Goal: Task Accomplishment & Management: Use online tool/utility

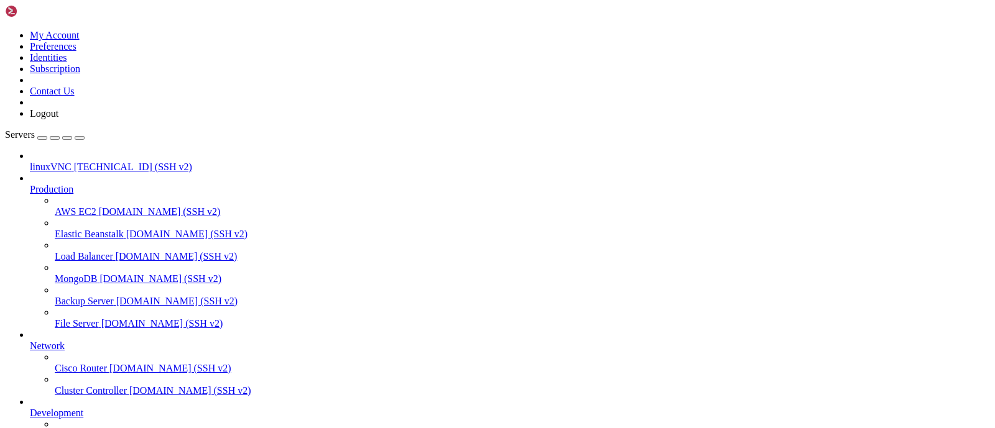
scroll to position [106, 0]
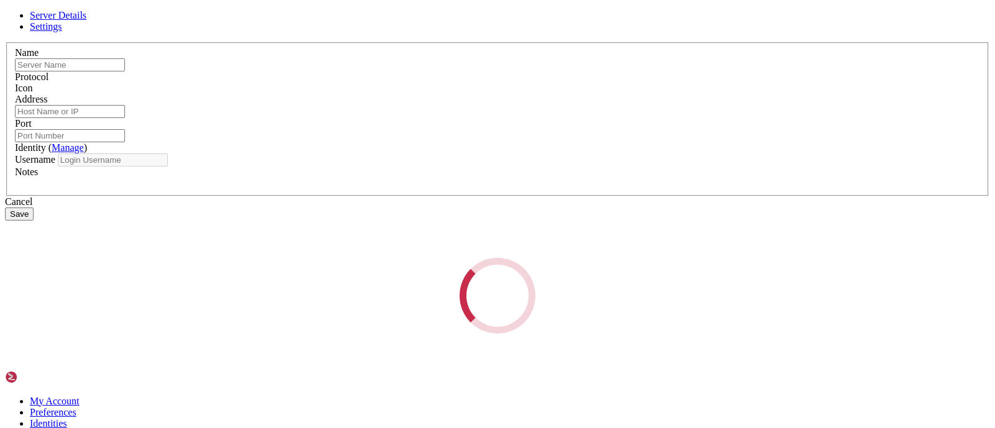
type input "linuxrdp"
type input "[TECHNICAL_ID]"
type input "3389"
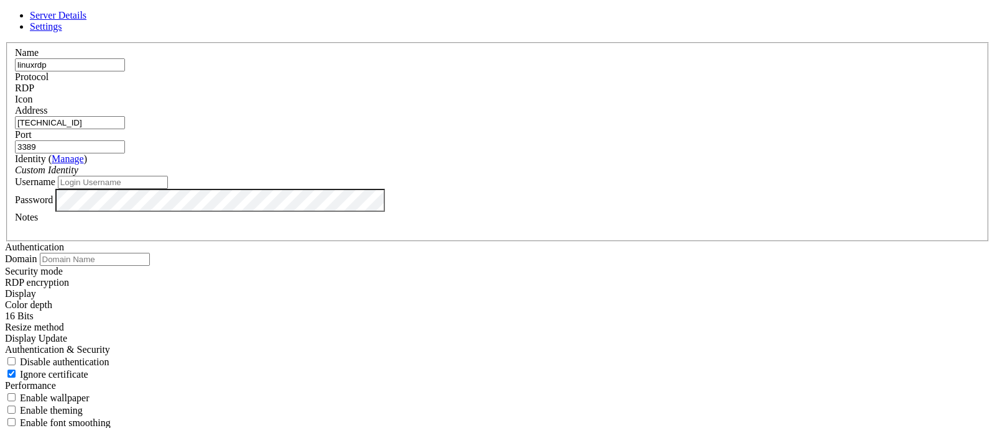
click at [168, 189] on input "Username" at bounding box center [113, 182] width 110 height 13
type input "suspectzero"
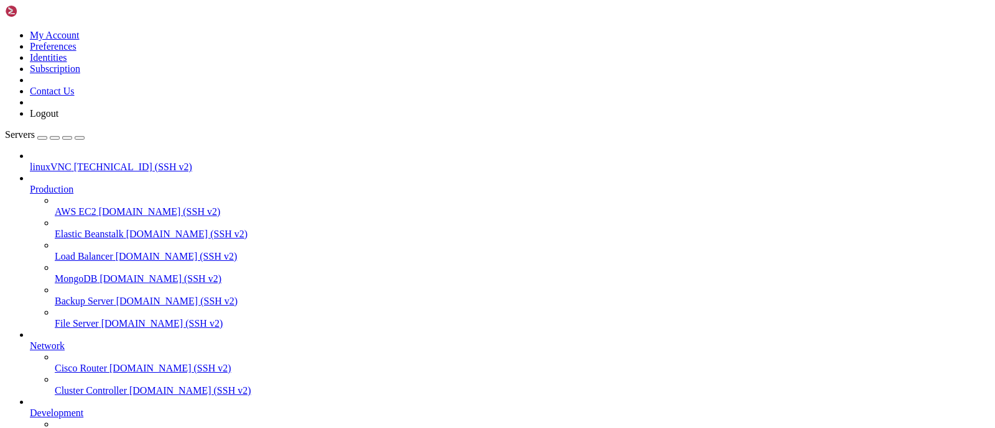
drag, startPoint x: 55, startPoint y: 888, endPoint x: 208, endPoint y: 885, distance: 153.6
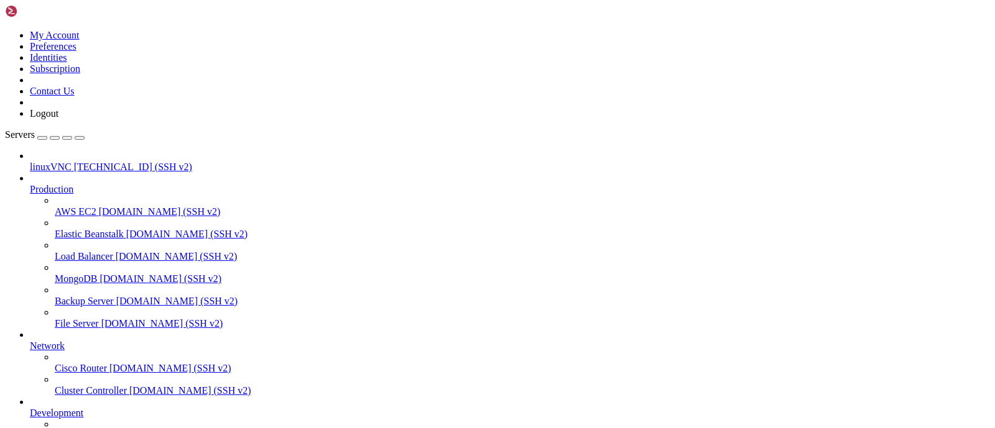
drag, startPoint x: 53, startPoint y: 924, endPoint x: 146, endPoint y: 918, distance: 93.4
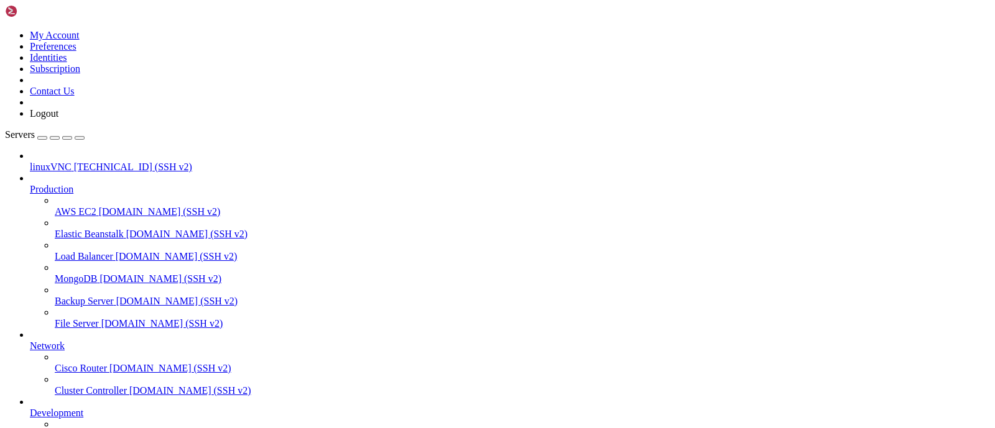
drag, startPoint x: 52, startPoint y: 944, endPoint x: 208, endPoint y: 944, distance: 155.4
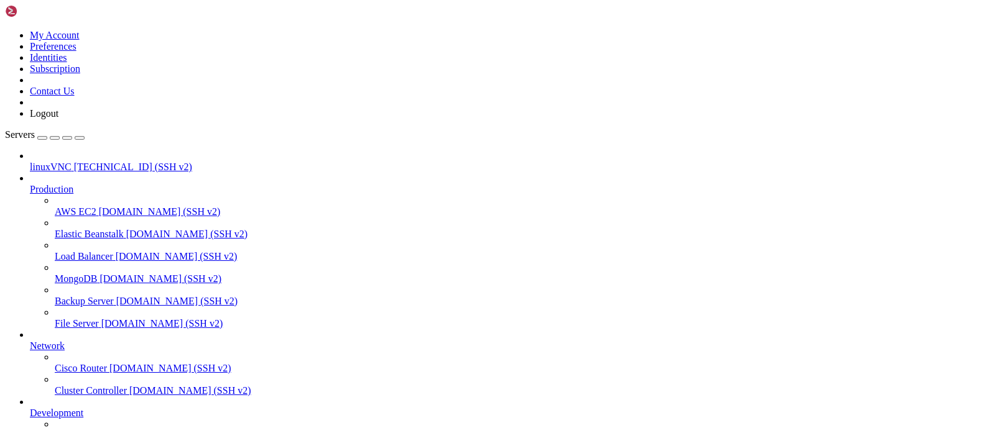
drag, startPoint x: 468, startPoint y: 779, endPoint x: -63, endPoint y: 780, distance: 531.6
drag, startPoint x: 10, startPoint y: 779, endPoint x: 472, endPoint y: 780, distance: 461.9
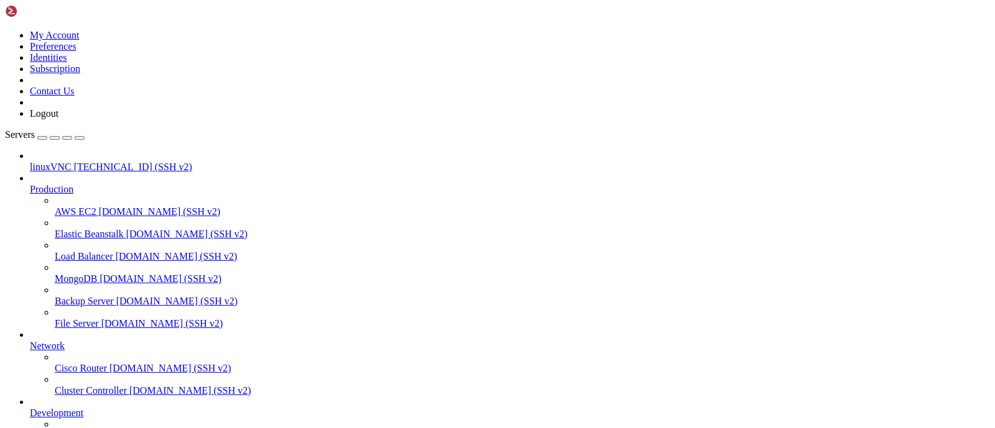
drag, startPoint x: 190, startPoint y: 861, endPoint x: 344, endPoint y: 862, distance: 153.6
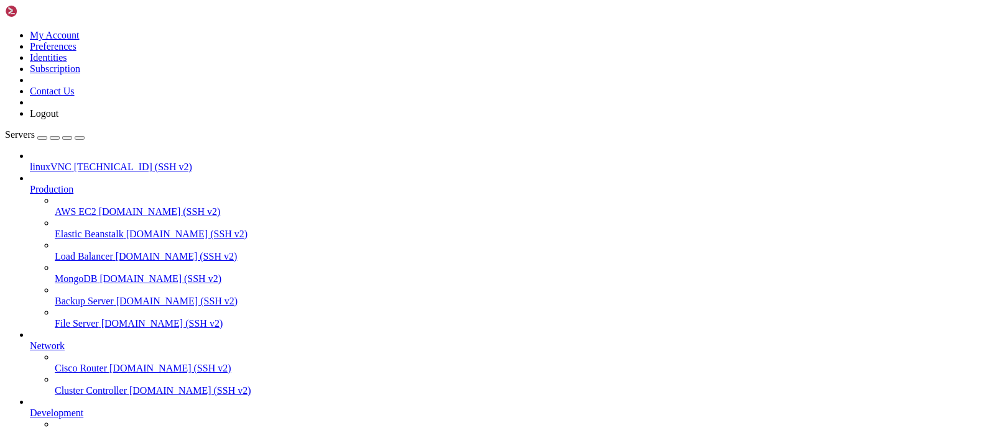
drag, startPoint x: 193, startPoint y: 811, endPoint x: 414, endPoint y: 814, distance: 220.7
